Goal: Task Accomplishment & Management: Use online tool/utility

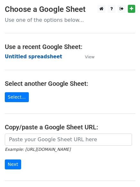
click at [40, 57] on strong "Untitled spreadsheet" at bounding box center [33, 57] width 57 height 6
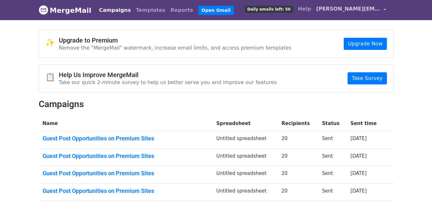
click at [334, 10] on span "valeria.linkbuilding@gmail.com" at bounding box center [348, 9] width 64 height 8
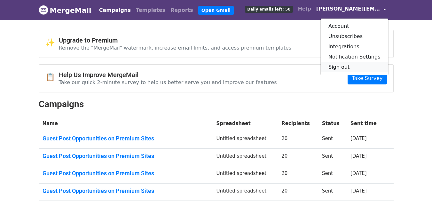
click at [352, 67] on link "Sign out" at bounding box center [355, 67] width 68 height 10
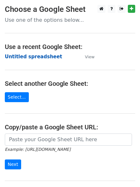
click at [45, 58] on strong "Untitled spreadsheet" at bounding box center [33, 57] width 57 height 6
click at [39, 59] on strong "Untitled spreadsheet" at bounding box center [33, 57] width 57 height 6
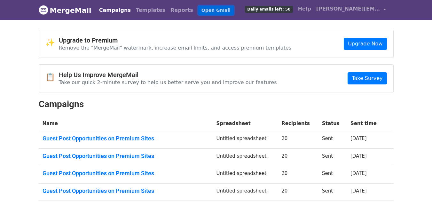
click at [199, 9] on link "Open Gmail" at bounding box center [216, 10] width 36 height 9
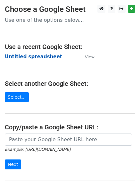
click at [38, 59] on strong "Untitled spreadsheet" at bounding box center [33, 57] width 57 height 6
click at [112, 62] on main "Choose a Google Sheet Use one of the options below... Use a recent Google Sheet…" at bounding box center [70, 104] width 140 height 199
click at [74, 63] on main "Choose a Google Sheet Use one of the options below... Use a recent Google Sheet…" at bounding box center [70, 104] width 140 height 199
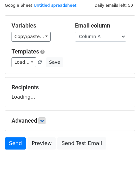
scroll to position [36, 0]
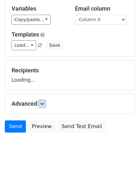
click at [44, 102] on icon at bounding box center [42, 104] width 4 height 4
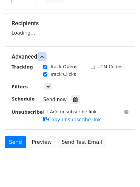
scroll to position [87, 0]
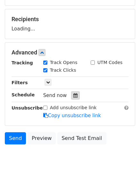
click at [76, 96] on div at bounding box center [75, 95] width 9 height 8
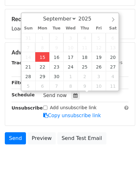
type input "2025-09-15 17:23"
type input "05"
type input "23"
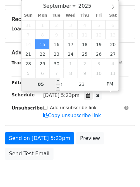
type input "6"
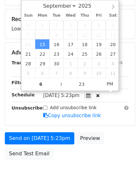
type input "2025-09-15 18:23"
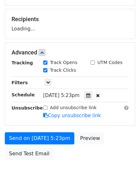
click at [84, 166] on body "New Campaign Daily emails left: 50 Google Sheet: Untitled spreadsheet Variables…" at bounding box center [70, 52] width 140 height 271
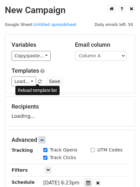
click at [38, 82] on span at bounding box center [40, 82] width 4 height 4
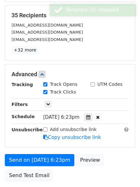
scroll to position [140, 0]
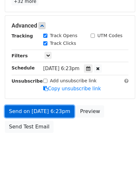
click at [49, 114] on link "Send on Sep 15 at 6:23pm" at bounding box center [39, 111] width 69 height 12
click at [50, 109] on link "Send on Sep 15 at 6:23pm" at bounding box center [39, 111] width 69 height 12
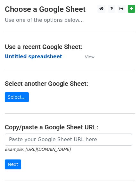
click at [28, 59] on strong "Untitled spreadsheet" at bounding box center [33, 57] width 57 height 6
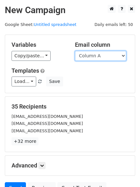
click at [101, 54] on select "Column A Column B Column C Column D Column E" at bounding box center [100, 56] width 51 height 10
select select "Column B"
click at [75, 51] on select "Column A Column B Column C Column D Column E" at bounding box center [100, 56] width 51 height 10
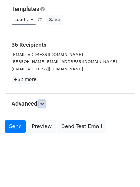
click at [45, 104] on link at bounding box center [41, 103] width 7 height 7
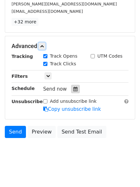
scroll to position [120, 0]
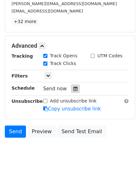
click at [72, 92] on div at bounding box center [75, 88] width 9 height 8
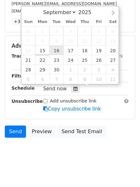
type input "2025-09-16 12:00"
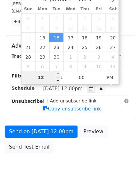
type input "7"
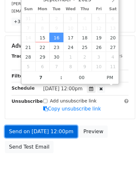
type input "2025-09-16 19:00"
click at [56, 128] on link "Send on Sep 16 at 12:00pm" at bounding box center [41, 131] width 73 height 12
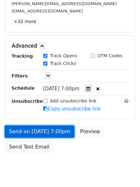
click at [54, 128] on link "Send on Sep 16 at 7:00pm" at bounding box center [39, 131] width 69 height 12
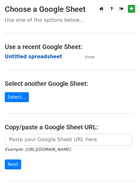
click at [43, 58] on strong "Untitled spreadsheet" at bounding box center [33, 57] width 57 height 6
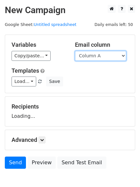
drag, startPoint x: 0, startPoint y: 0, endPoint x: 97, endPoint y: 59, distance: 113.5
click at [97, 59] on select "Column A Column B Column C Column D Column E" at bounding box center [100, 56] width 51 height 10
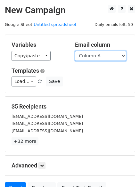
click at [97, 60] on select "Column A Column B Column C Column D Column E" at bounding box center [100, 56] width 51 height 10
select select "Column C"
click at [75, 51] on select "Column A Column B Column C Column D Column E" at bounding box center [100, 56] width 51 height 10
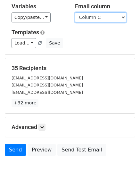
scroll to position [62, 0]
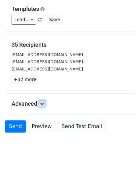
click at [40, 102] on link at bounding box center [41, 103] width 7 height 7
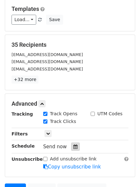
click at [73, 146] on icon at bounding box center [75, 146] width 4 height 4
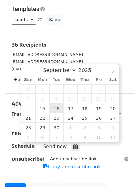
scroll to position [124, 0]
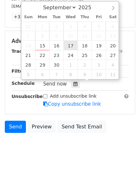
type input "2025-09-17 12:00"
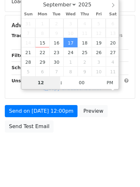
scroll to position [114, 0]
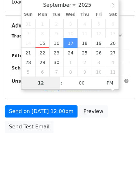
type input "8"
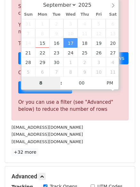
scroll to position [124, 0]
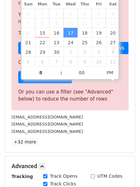
type input "2025-09-17 20:00"
click at [113, 142] on p "+32 more" at bounding box center [70, 142] width 117 height 8
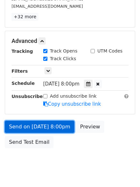
click at [55, 125] on link "Send on Sep 17 at 8:00pm" at bounding box center [39, 127] width 69 height 12
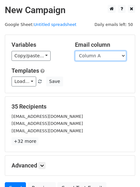
click at [107, 58] on select "Column A Column B Column C Column D Column E" at bounding box center [100, 56] width 51 height 10
select select "Column D"
click at [75, 51] on select "Column A Column B Column C Column D Column E" at bounding box center [100, 56] width 51 height 10
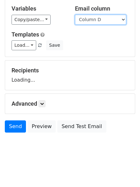
scroll to position [36, 0]
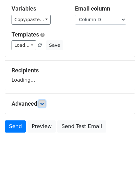
click at [45, 101] on form "Variables Copy/paste... {{Column A}} {{Column B}} {{Column C}} {{Column D}} {{C…" at bounding box center [70, 66] width 130 height 137
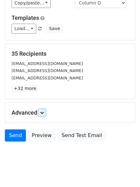
scroll to position [62, 0]
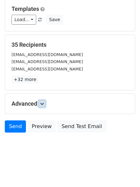
click at [42, 103] on icon at bounding box center [42, 104] width 4 height 4
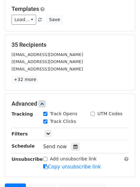
click at [74, 152] on div "Tracking Track Opens UTM Codes Track Clicks Filters Only include spreadsheet ro…" at bounding box center [70, 140] width 117 height 60
click at [74, 148] on icon at bounding box center [75, 146] width 4 height 4
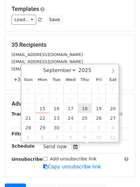
type input "2025-09-18 12:00"
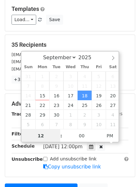
scroll to position [0, 0]
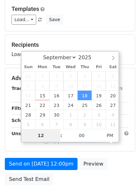
type input "9"
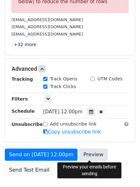
type input "2025-09-18 21:00"
click at [88, 152] on link "Preview" at bounding box center [93, 154] width 28 height 12
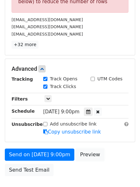
scroll to position [114, 0]
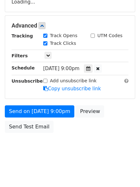
click at [103, 154] on body "New Campaign Daily emails left: 50 Google Sheet: Untitled spreadsheet Variables…" at bounding box center [70, 26] width 140 height 271
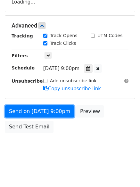
click at [50, 105] on form "Variables Copy/paste... {{Column A}} {{Column B}} {{Column C}} {{Column D}} {{C…" at bounding box center [70, 28] width 130 height 216
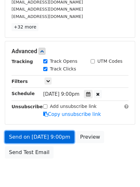
click at [58, 136] on link "Send on Sep 18 at 9:00pm" at bounding box center [39, 137] width 69 height 12
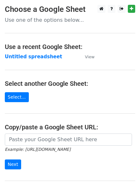
click at [37, 57] on strong "Untitled spreadsheet" at bounding box center [33, 57] width 57 height 6
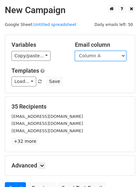
click at [99, 53] on select "Column A Column B Column C Column D Column E" at bounding box center [100, 56] width 51 height 10
select select "Column E"
click at [75, 51] on select "Column A Column B Column C Column D Column E" at bounding box center [100, 56] width 51 height 10
click at [103, 53] on select "Column A Column B Column C Column D Column E" at bounding box center [100, 56] width 51 height 10
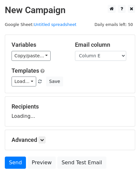
click at [102, 133] on div "Advanced Tracking Track Opens UTM Codes Track Clicks Filters Only include sprea…" at bounding box center [70, 140] width 130 height 20
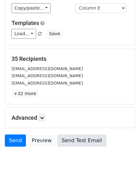
scroll to position [62, 0]
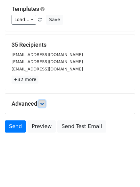
click at [44, 102] on icon at bounding box center [42, 104] width 4 height 4
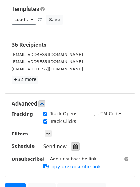
click at [73, 148] on icon at bounding box center [75, 146] width 4 height 4
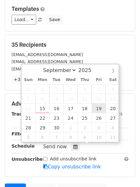
type input "[DATE] 12:00"
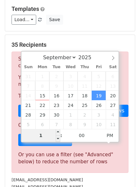
type input "10"
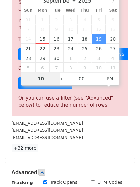
scroll to position [254, 0]
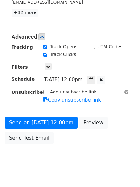
type input "[DATE] 22:00"
click at [98, 144] on div "Send on [DATE] 12:00pm Preview Send Test Email" at bounding box center [70, 131] width 140 height 31
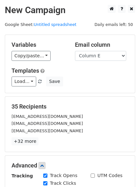
scroll to position [128, 0]
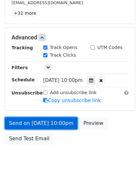
click at [59, 118] on link "Send on [DATE] 10:00pm" at bounding box center [41, 123] width 73 height 12
